Goal: Task Accomplishment & Management: Manage account settings

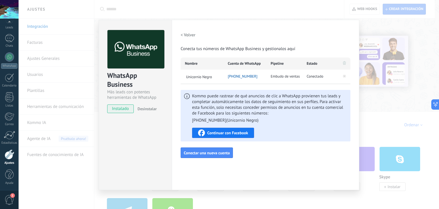
click at [430, 50] on div "WhatsApp Business Más leads con potentes herramientas de WhatsApp instalado Des…" at bounding box center [229, 104] width 421 height 209
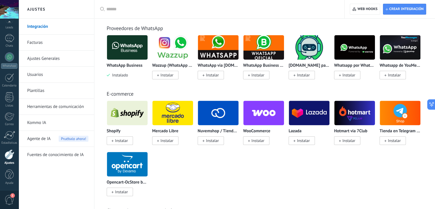
scroll to position [172, 0]
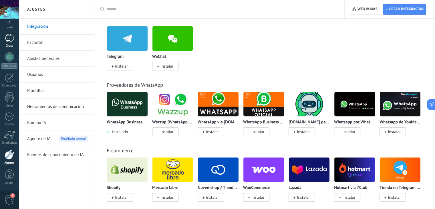
click at [9, 43] on link "Chats" at bounding box center [9, 41] width 19 height 14
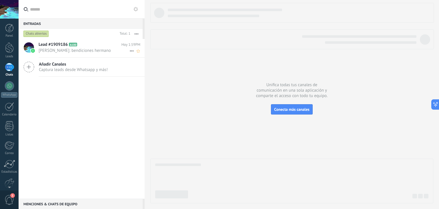
click at [77, 49] on span "[PERSON_NAME]: bendiciones hermano" at bounding box center [84, 50] width 91 height 5
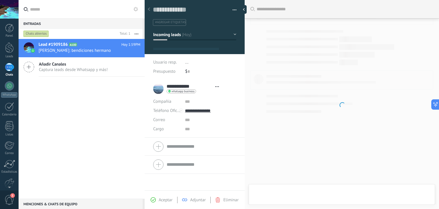
type textarea "**********"
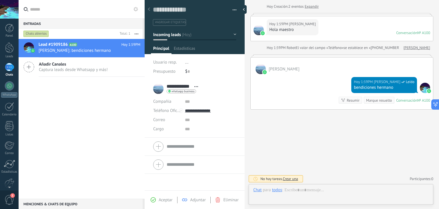
scroll to position [8, 0]
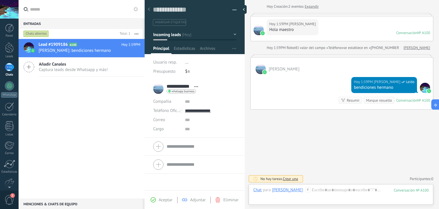
click at [368, 135] on div "Buscar Carga más Hoy Hoy Creación: 2 eventos Expandir Hoy 1:59PM Julian Cortes …" at bounding box center [342, 91] width 195 height 237
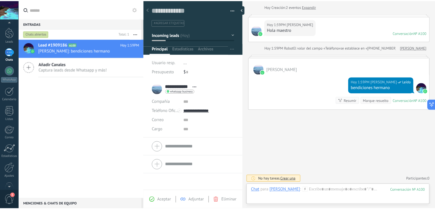
scroll to position [29, 0]
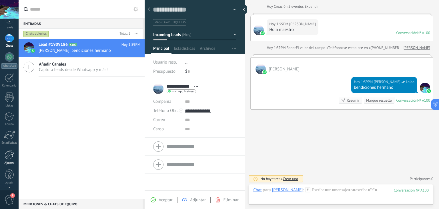
click at [6, 159] on link "Ajustes" at bounding box center [9, 156] width 19 height 15
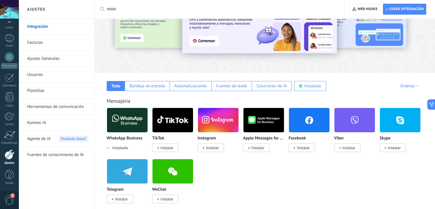
scroll to position [86, 0]
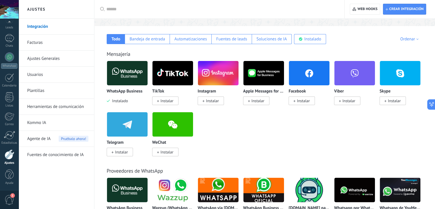
click at [48, 42] on link "Facturas" at bounding box center [57, 43] width 61 height 16
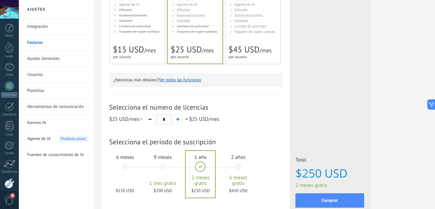
scroll to position [129, 0]
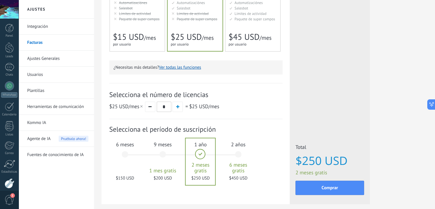
click at [129, 150] on div "6 meses $150 USD" at bounding box center [125, 157] width 31 height 40
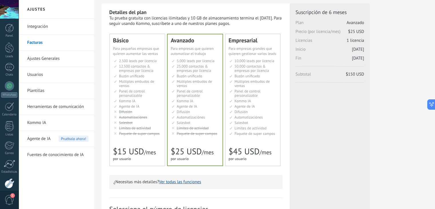
click at [113, 112] on div "2.500 сделок на место 2.500 leads per seat 2.500 leads por licencia 添加线索和联系人 2.…" at bounding box center [137, 98] width 49 height 78
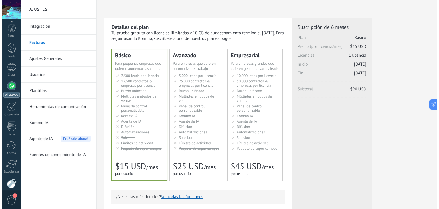
scroll to position [29, 0]
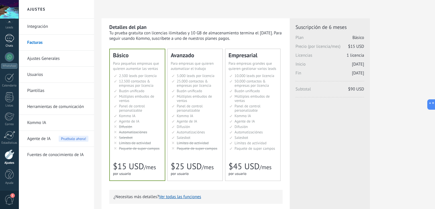
click at [8, 44] on div "Chats" at bounding box center [9, 46] width 17 height 4
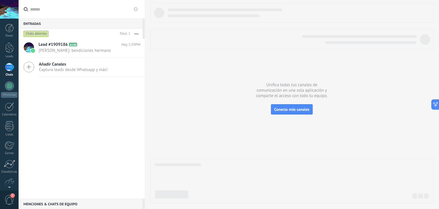
click at [12, 202] on span "1" at bounding box center [10, 200] width 10 height 10
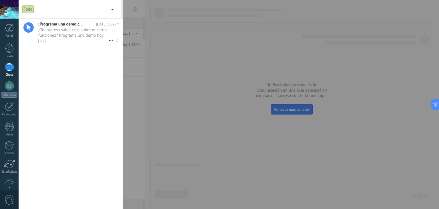
click at [79, 38] on div "•••" at bounding box center [73, 40] width 70 height 5
click at [144, 94] on div at bounding box center [219, 104] width 439 height 209
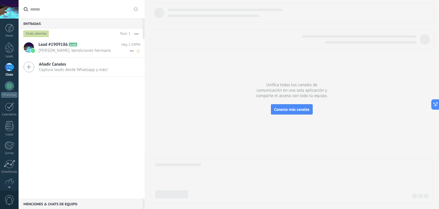
click at [89, 47] on h2 "Lead #1909186 A100" at bounding box center [80, 45] width 83 height 6
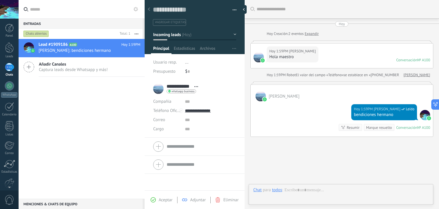
scroll to position [27, 0]
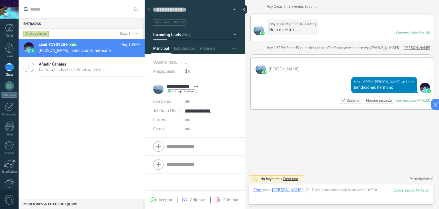
click at [6, 180] on div at bounding box center [10, 183] width 10 height 10
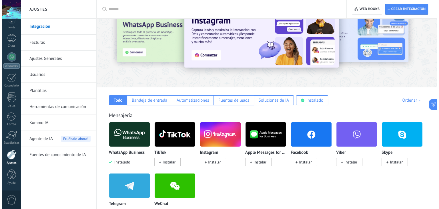
scroll to position [57, 0]
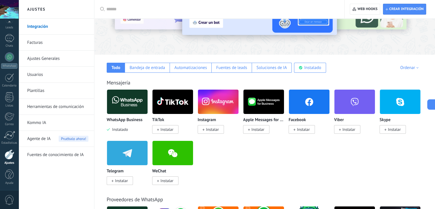
drag, startPoint x: 128, startPoint y: 105, endPoint x: 126, endPoint y: 111, distance: 6.3
click at [128, 105] on img at bounding box center [127, 102] width 41 height 28
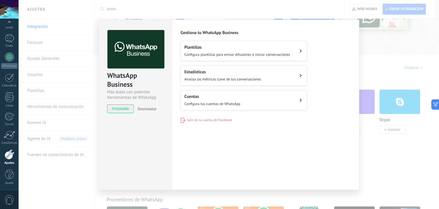
click at [244, 99] on button "Cuentas Configura tus cuentas de WhatsApp" at bounding box center [244, 100] width 126 height 20
